Goal: Use online tool/utility: Utilize a website feature to perform a specific function

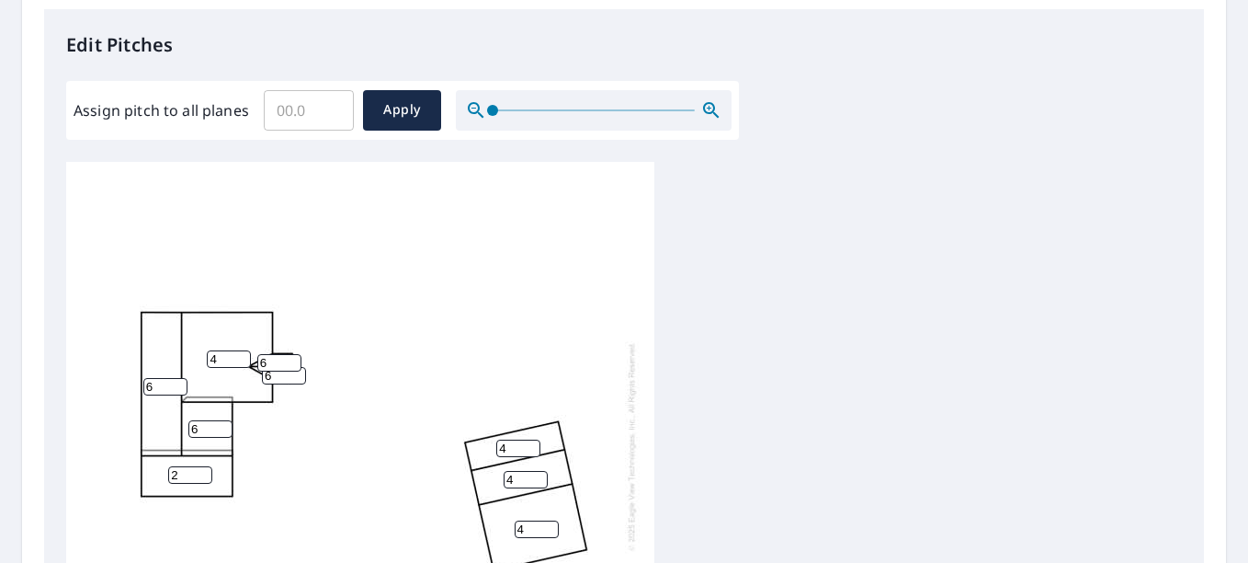
scroll to position [18, 0]
click at [400, 120] on span "Apply" at bounding box center [402, 109] width 49 height 23
click at [164, 378] on input "number" at bounding box center [165, 386] width 44 height 17
type input "6"
click at [224, 350] on input "number" at bounding box center [229, 358] width 44 height 17
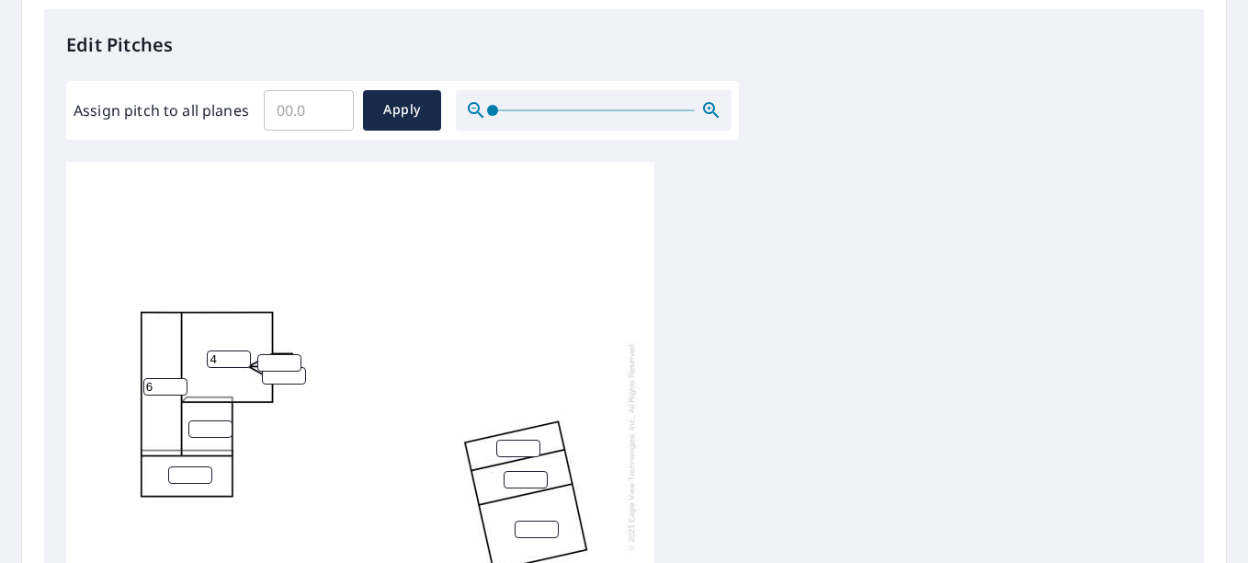
type input "4"
click at [288, 354] on input "1" at bounding box center [279, 362] width 44 height 17
type input "1"
type input "6"
click at [284, 367] on input "number" at bounding box center [284, 375] width 44 height 17
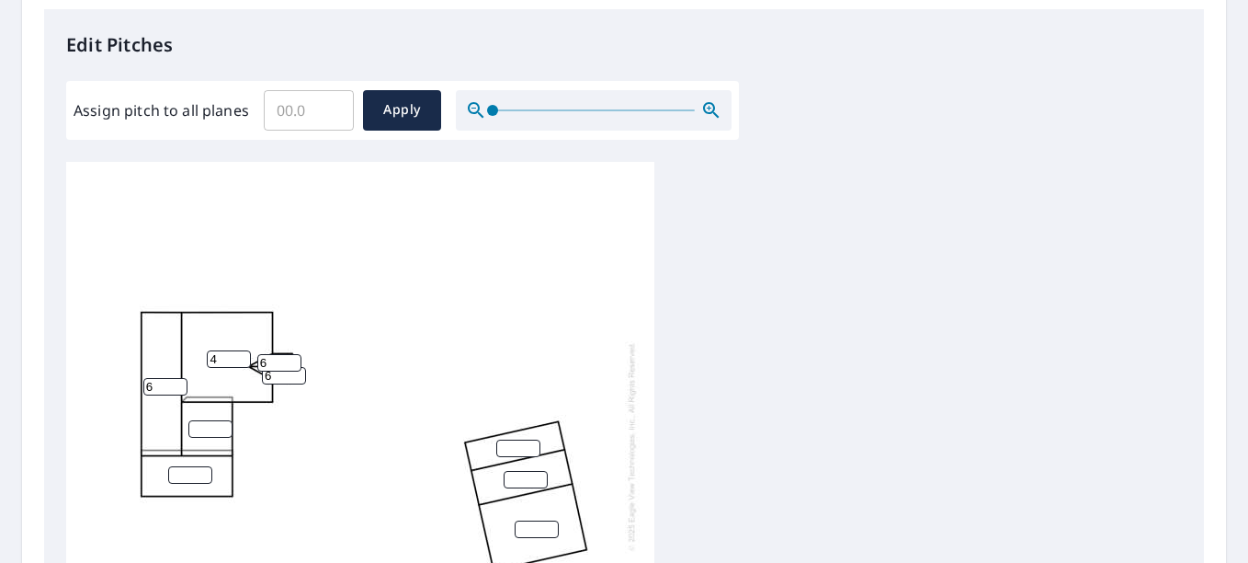
type input "6"
click at [205, 420] on input "number" at bounding box center [210, 428] width 44 height 17
type input "6"
click at [189, 466] on input "number" at bounding box center [190, 474] width 44 height 17
type input "2"
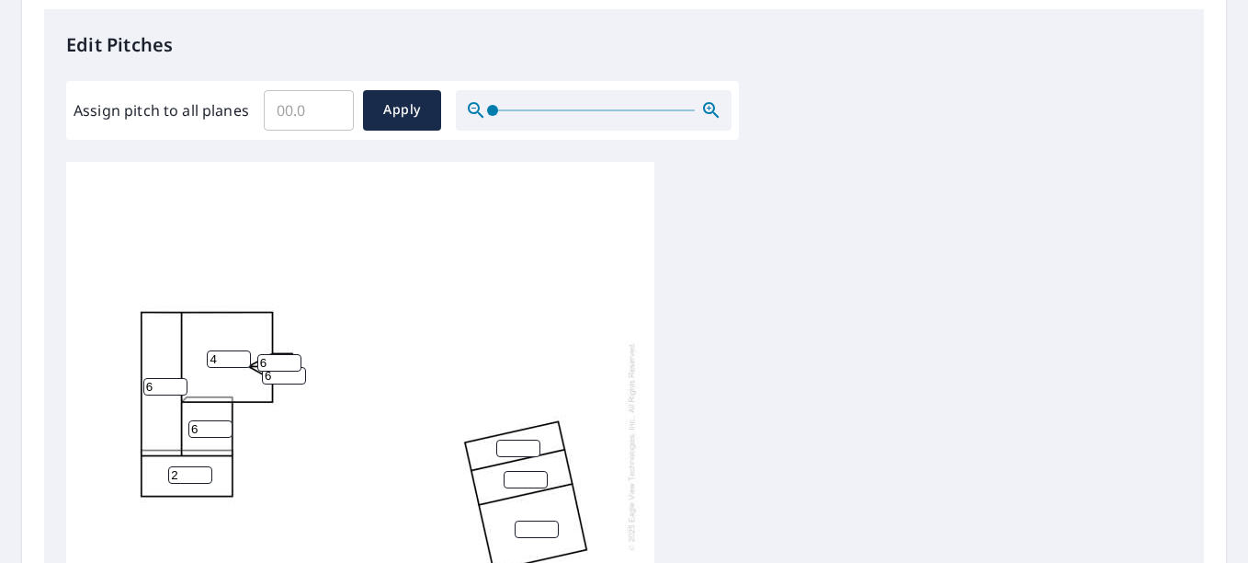
click at [522, 439] on input "number" at bounding box center [518, 447] width 44 height 17
type input "4"
click at [524, 471] on input "number" at bounding box center [526, 479] width 44 height 17
type input "4"
click at [528, 523] on input "number" at bounding box center [537, 528] width 44 height 17
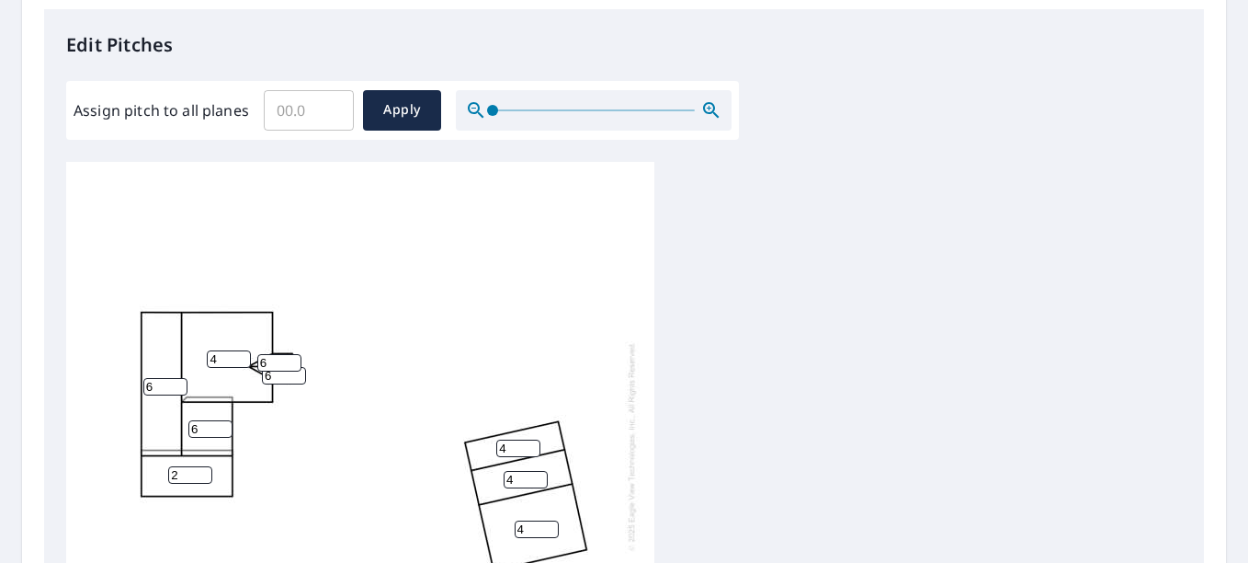
type input "4"
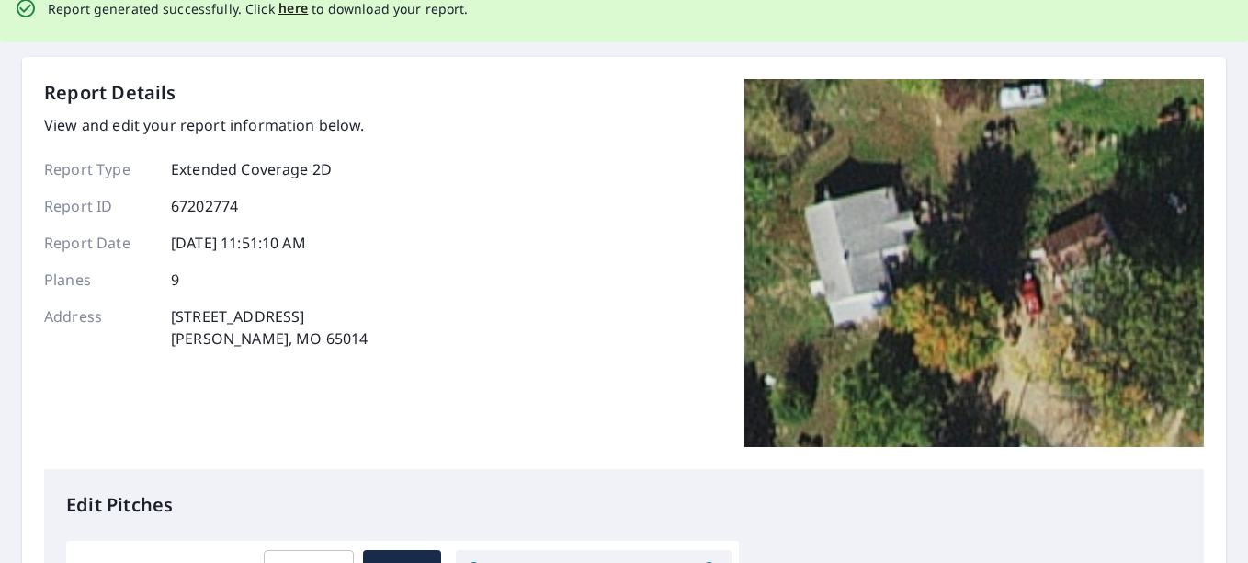
scroll to position [0, 0]
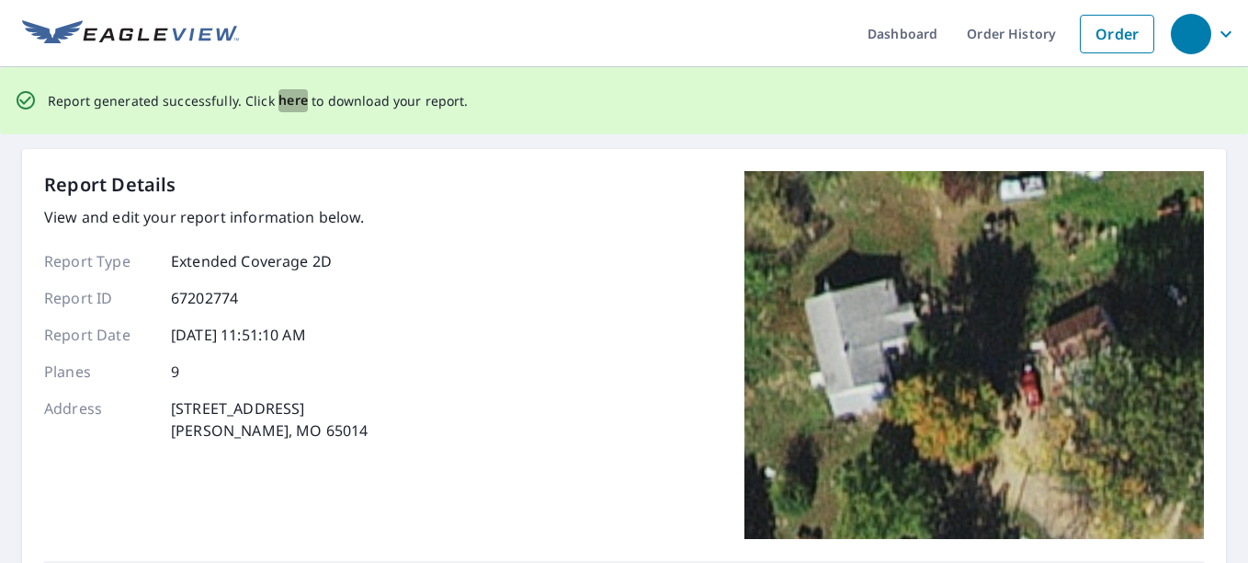
click at [280, 98] on span "here" at bounding box center [294, 100] width 30 height 23
